Goal: Information Seeking & Learning: Find specific fact

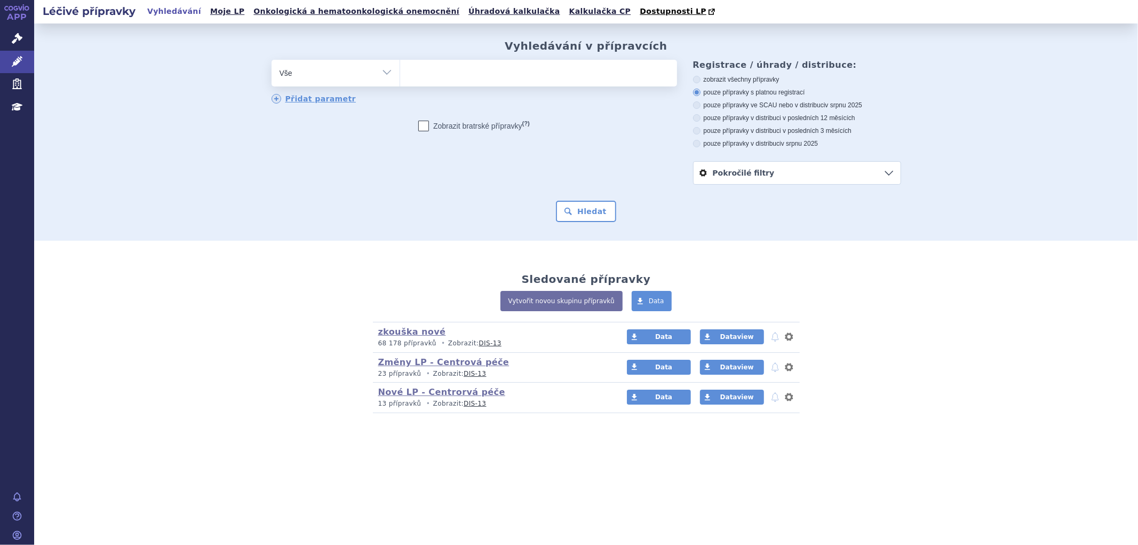
type input "0280502"
select select "0280502"
click at [588, 212] on button "Hledat" at bounding box center [586, 211] width 60 height 21
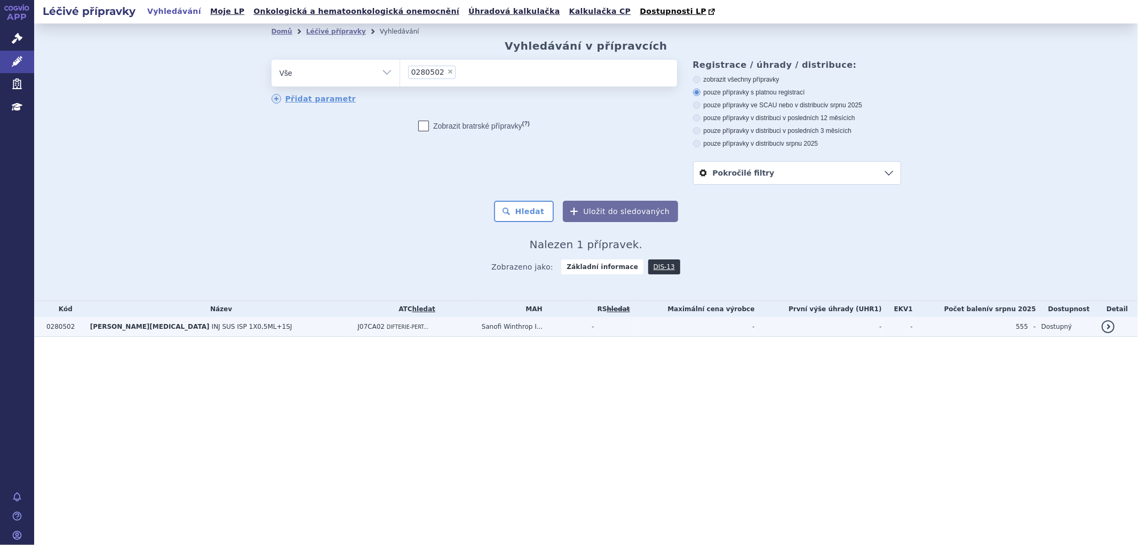
click at [220, 327] on td "ADACEL POLIO INJ SUS ISP 1X0,5ML+1SJ" at bounding box center [219, 327] width 268 height 20
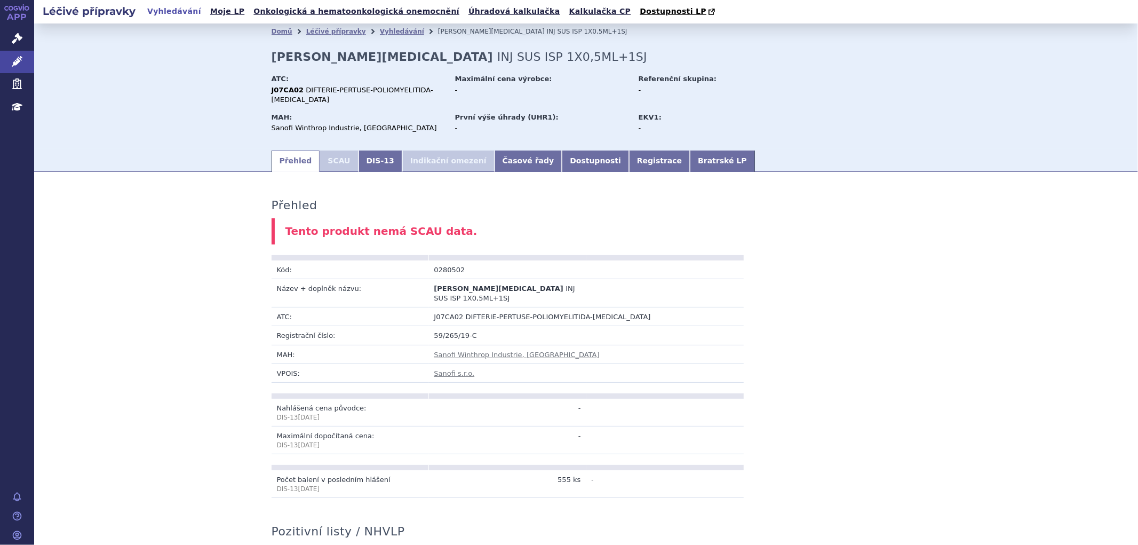
click at [386, 183] on div "Přehled Tento produkt nemá SCAU data. Kód: 0280502 Název + doplněk názvu: ADACE…" at bounding box center [586, 543] width 672 height 722
drag, startPoint x: 561, startPoint y: 283, endPoint x: 535, endPoint y: 281, distance: 26.2
click at [535, 281] on td "ADACEL POLIO INJ SUS ISP 1X0,5ML+1SJ" at bounding box center [507, 292] width 157 height 28
click at [908, 255] on div "Přehled Tento produkt nemá SCAU data. Kód: 0280502 Název + doplněk názvu: ADACE…" at bounding box center [586, 543] width 672 height 722
click at [690, 150] on link "Bratrské LP" at bounding box center [722, 160] width 65 height 21
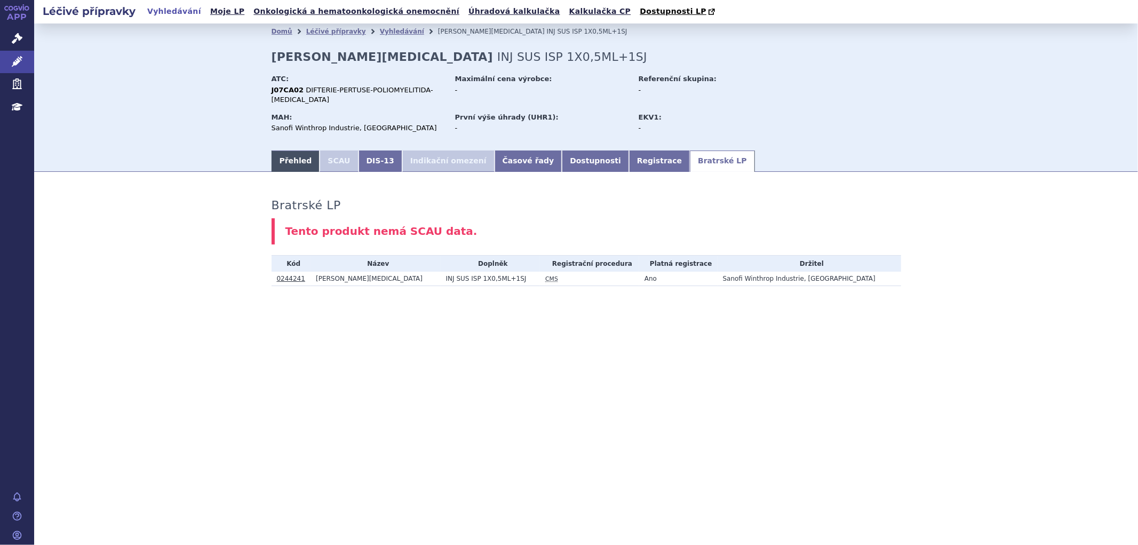
click at [297, 151] on link "Přehled" at bounding box center [296, 160] width 49 height 21
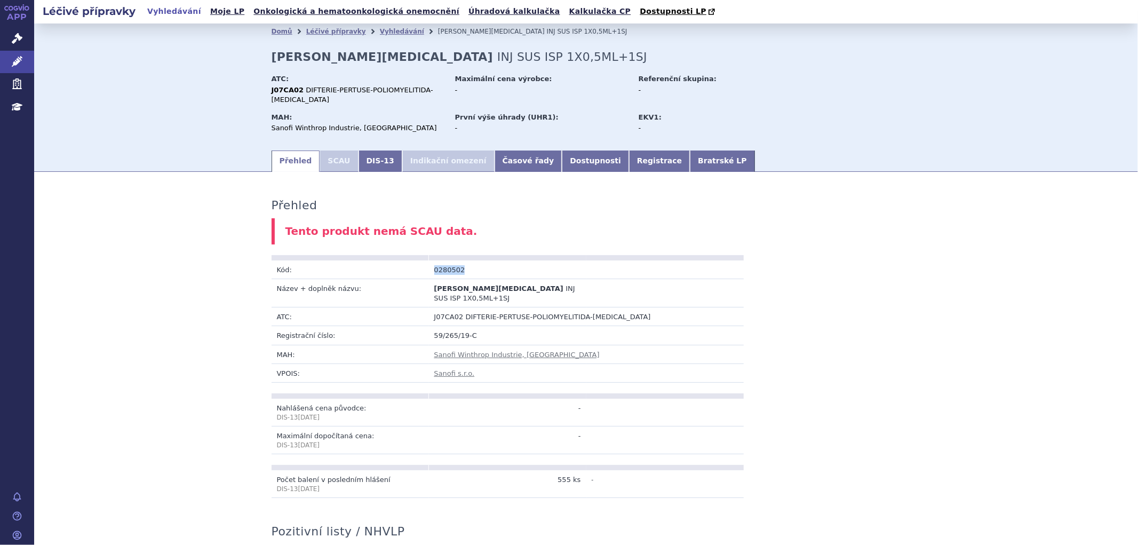
drag, startPoint x: 456, startPoint y: 262, endPoint x: 431, endPoint y: 264, distance: 25.1
click at [431, 264] on td "0280502" at bounding box center [507, 269] width 157 height 19
copy td "0280502"
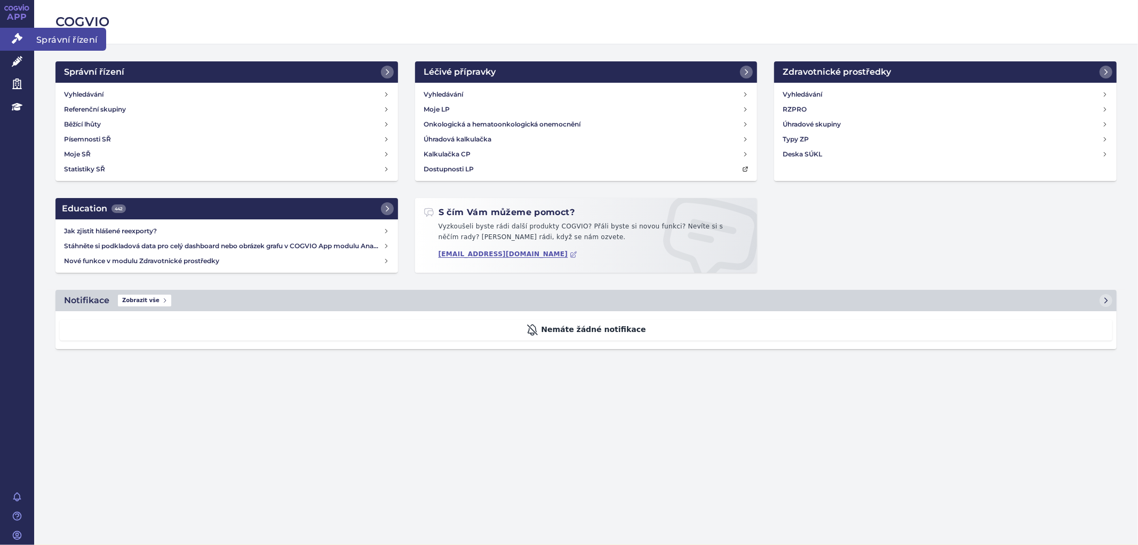
click at [19, 39] on icon at bounding box center [17, 38] width 11 height 11
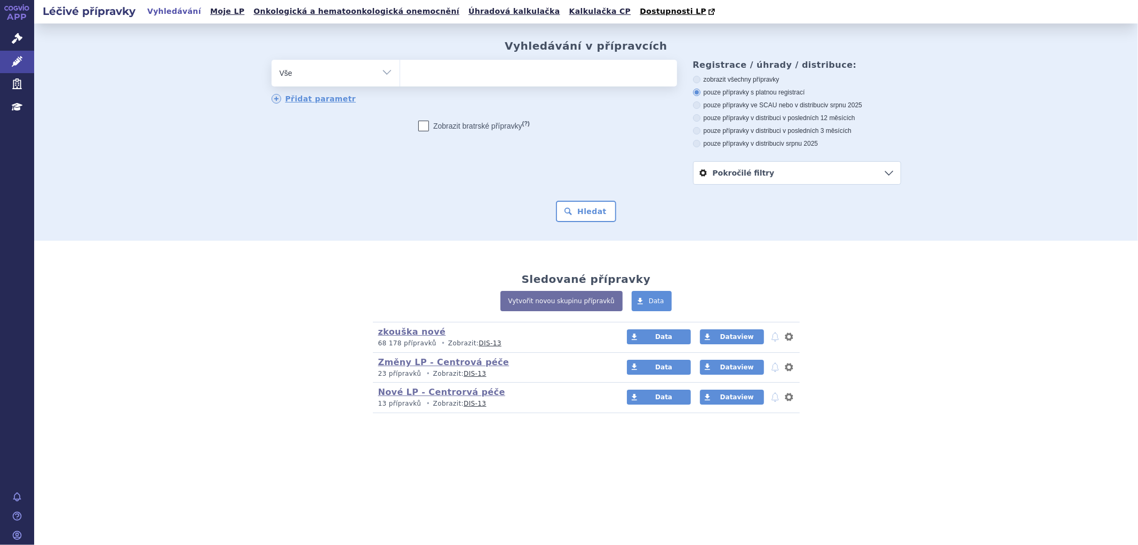
type input "0244242"
select select "0244242"
click at [596, 211] on button "Hledat" at bounding box center [586, 211] width 60 height 21
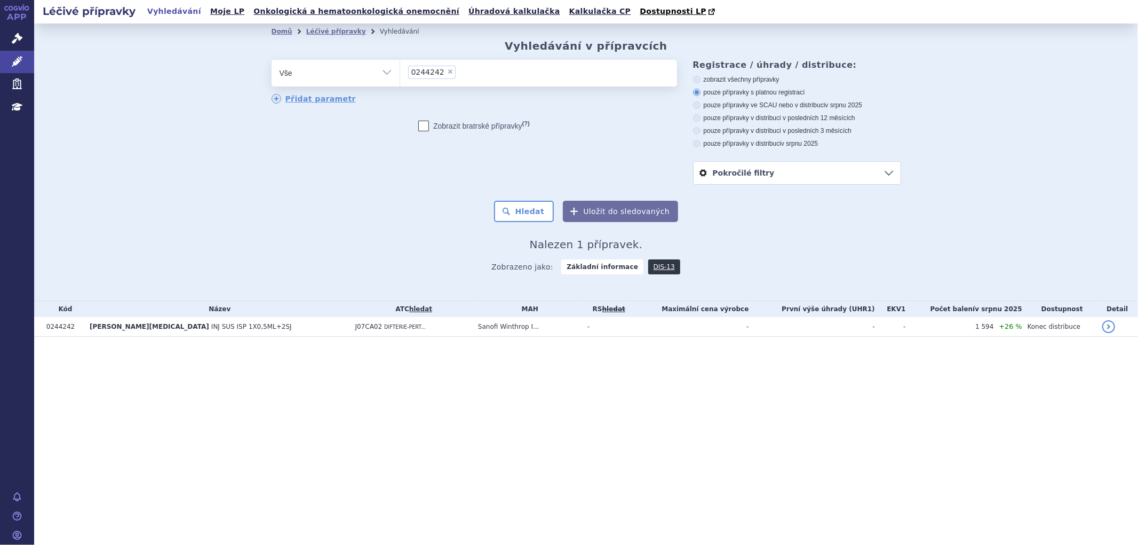
click at [249, 332] on td "[PERSON_NAME][MEDICAL_DATA] INJ SUS ISP 1X0,5ML+2SJ" at bounding box center [217, 327] width 266 height 20
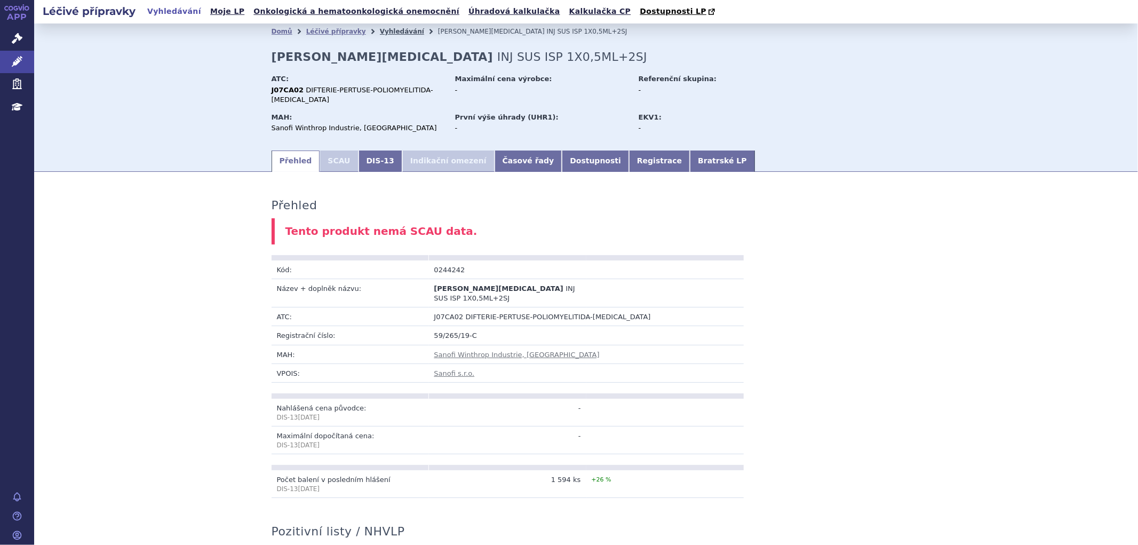
click at [388, 32] on link "Vyhledávání" at bounding box center [402, 31] width 44 height 7
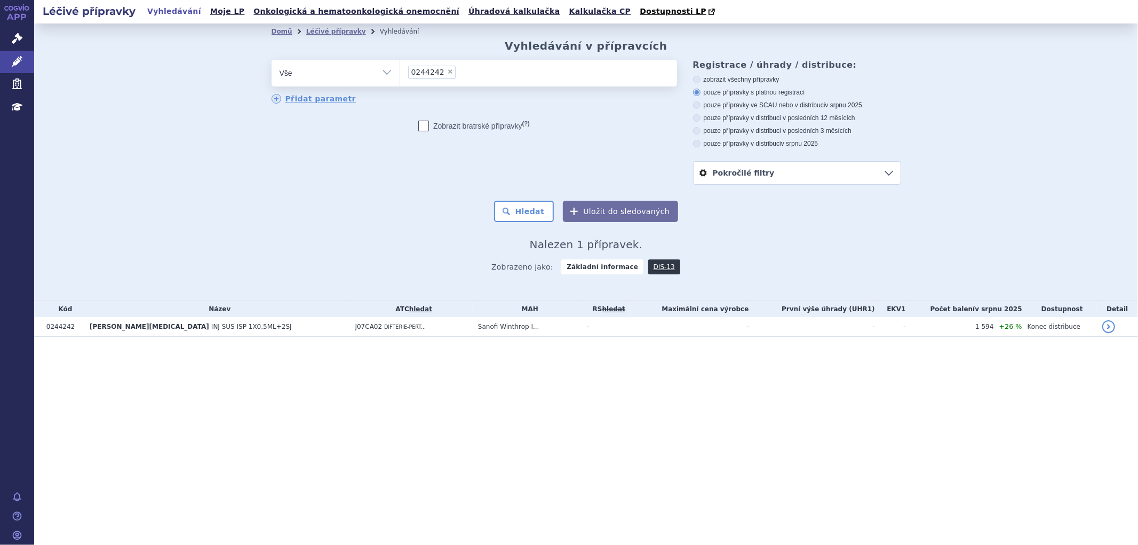
click at [447, 75] on span "×" at bounding box center [450, 71] width 6 height 6
click at [400, 75] on select "0244242" at bounding box center [400, 72] width 1 height 27
select select
type input "0244241"
select select "0244241"
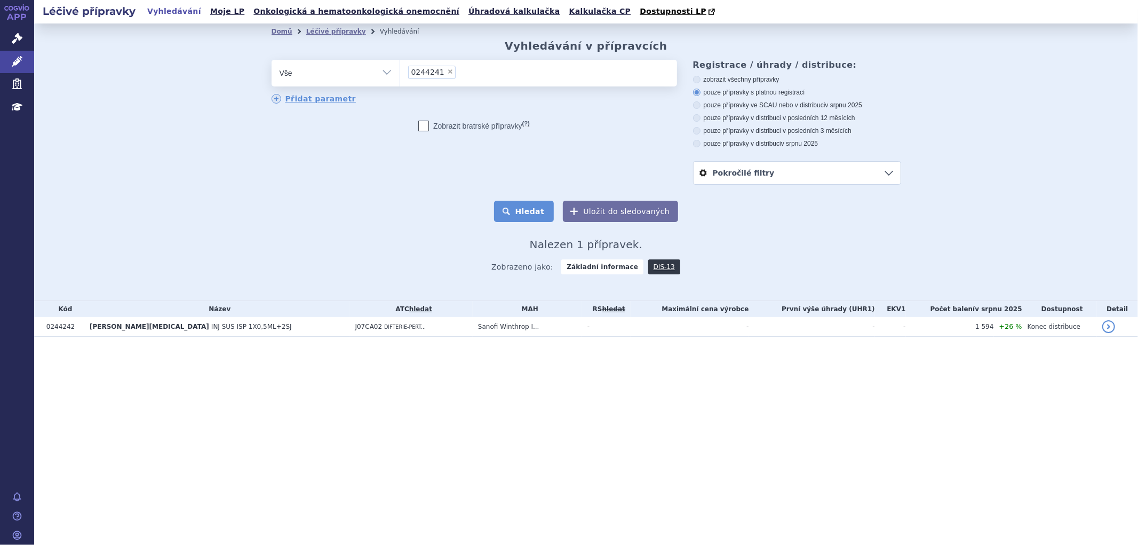
click at [534, 217] on button "Hledat" at bounding box center [524, 211] width 60 height 21
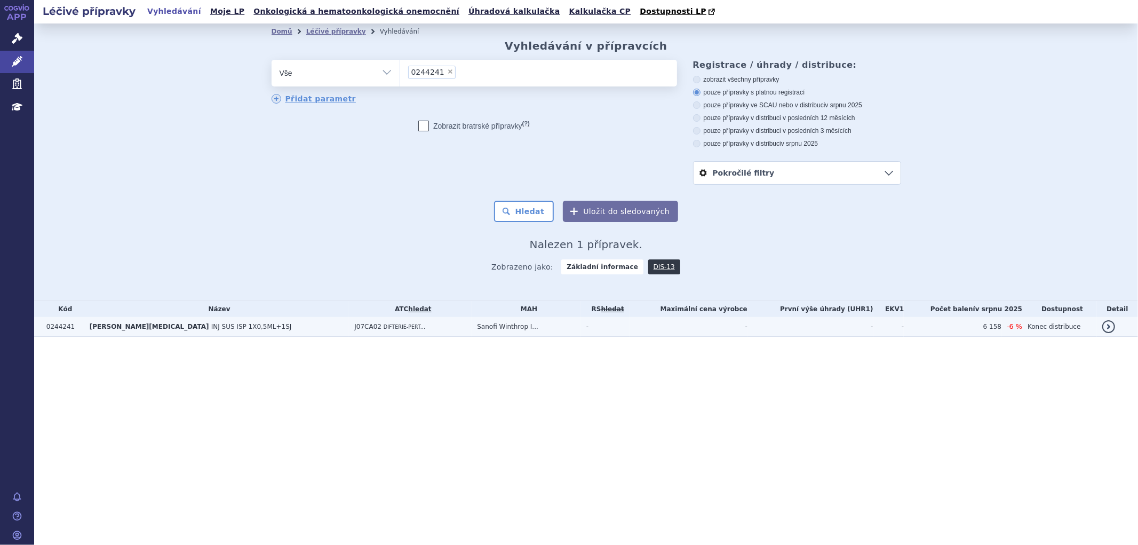
click at [384, 329] on span "DIFTERIE-PERT..." at bounding box center [405, 327] width 42 height 6
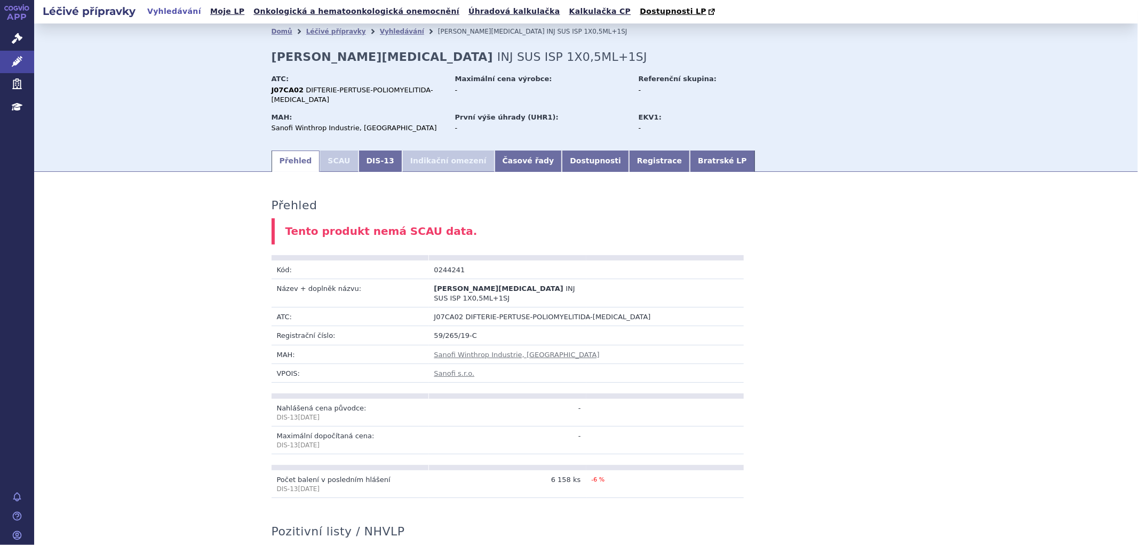
scroll to position [59, 0]
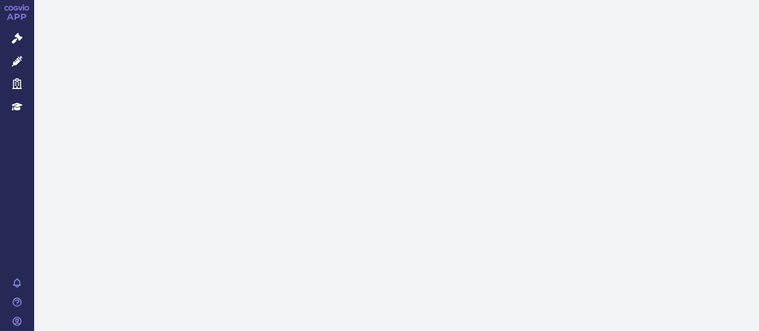
click at [17, 61] on icon at bounding box center [17, 61] width 11 height 11
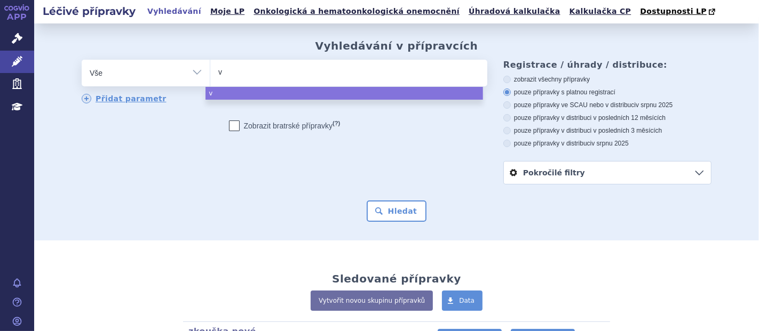
type input "va"
type input "vac"
type input "vacte"
type input "vactet"
type input "vacteta"
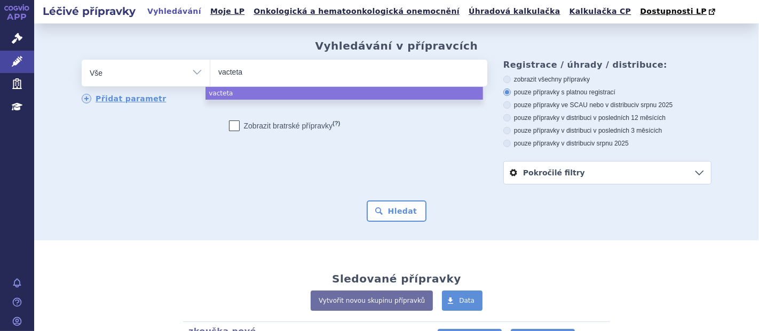
select select "vacteta"
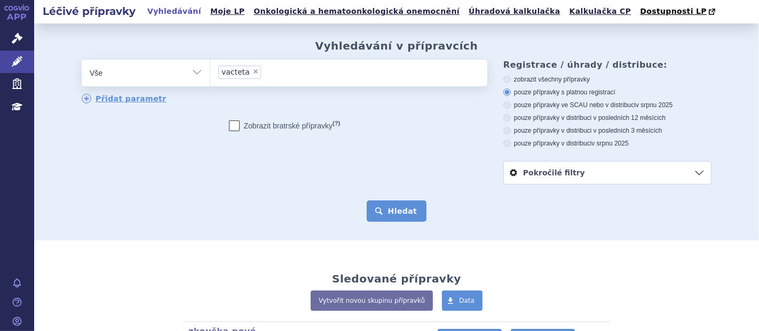
click at [402, 208] on button "Hledat" at bounding box center [397, 211] width 60 height 21
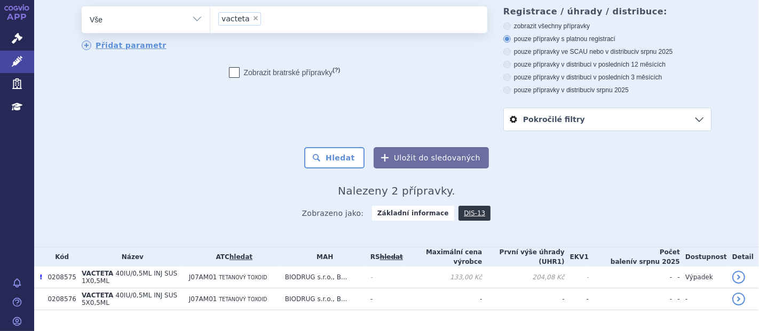
scroll to position [67, 0]
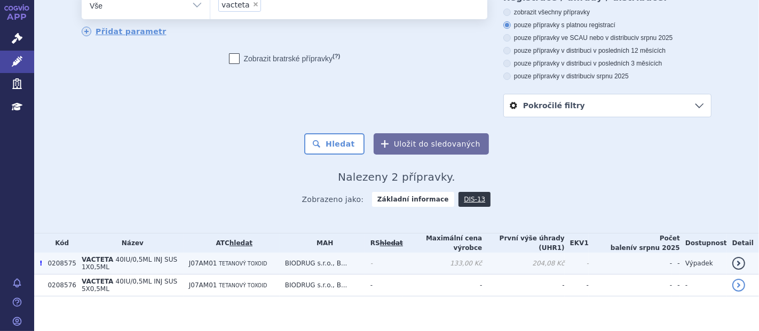
click at [145, 258] on span "40IU/0,5ML INJ SUS 1X0,5ML" at bounding box center [129, 263] width 95 height 15
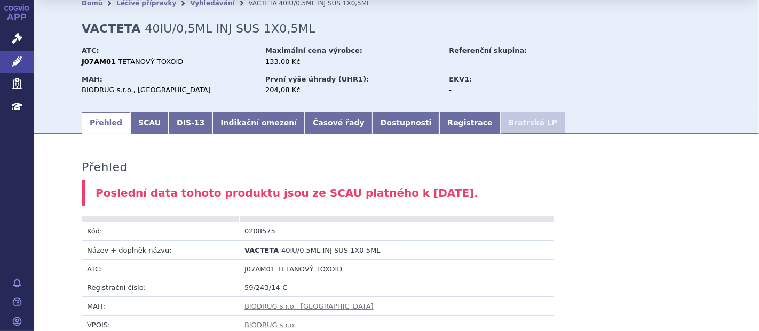
scroll to position [32, 0]
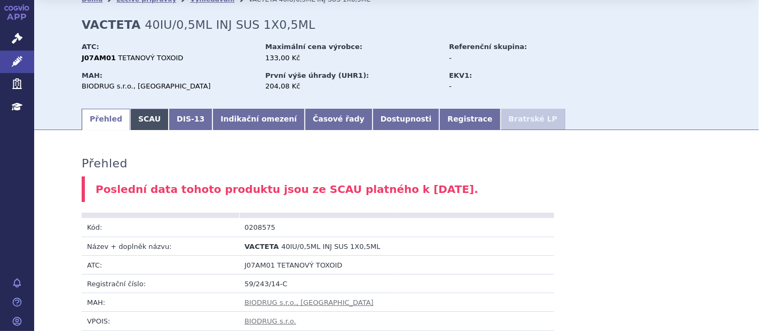
click at [137, 120] on link "SCAU" at bounding box center [149, 119] width 38 height 21
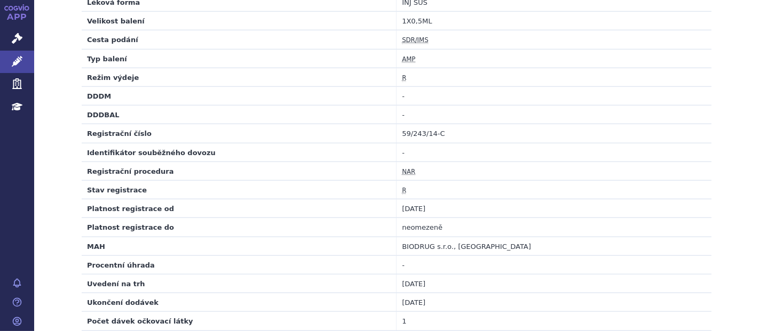
scroll to position [871, 0]
